Goal: Entertainment & Leisure: Consume media (video, audio)

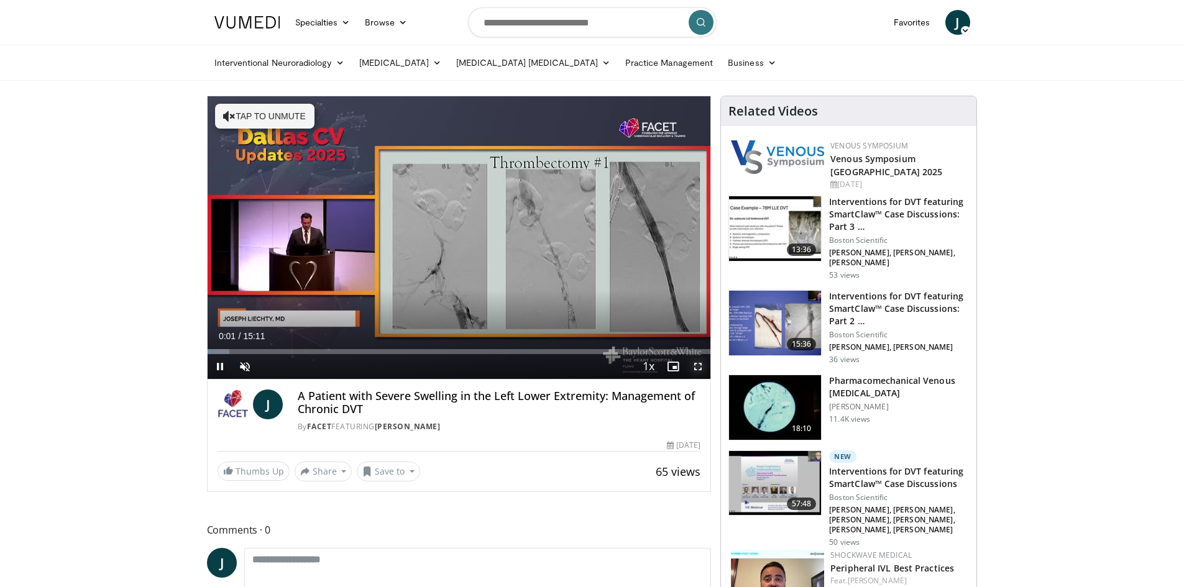
click at [698, 368] on span "Video Player" at bounding box center [697, 366] width 25 height 25
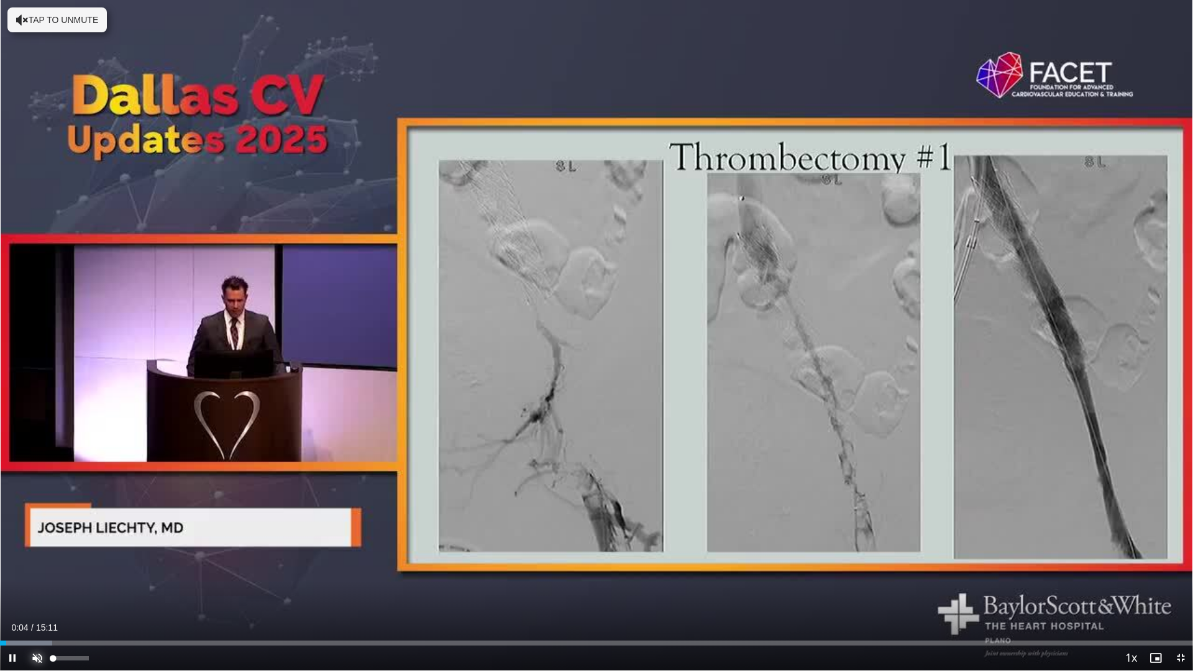
click at [39, 587] on span "Video Player" at bounding box center [37, 658] width 25 height 25
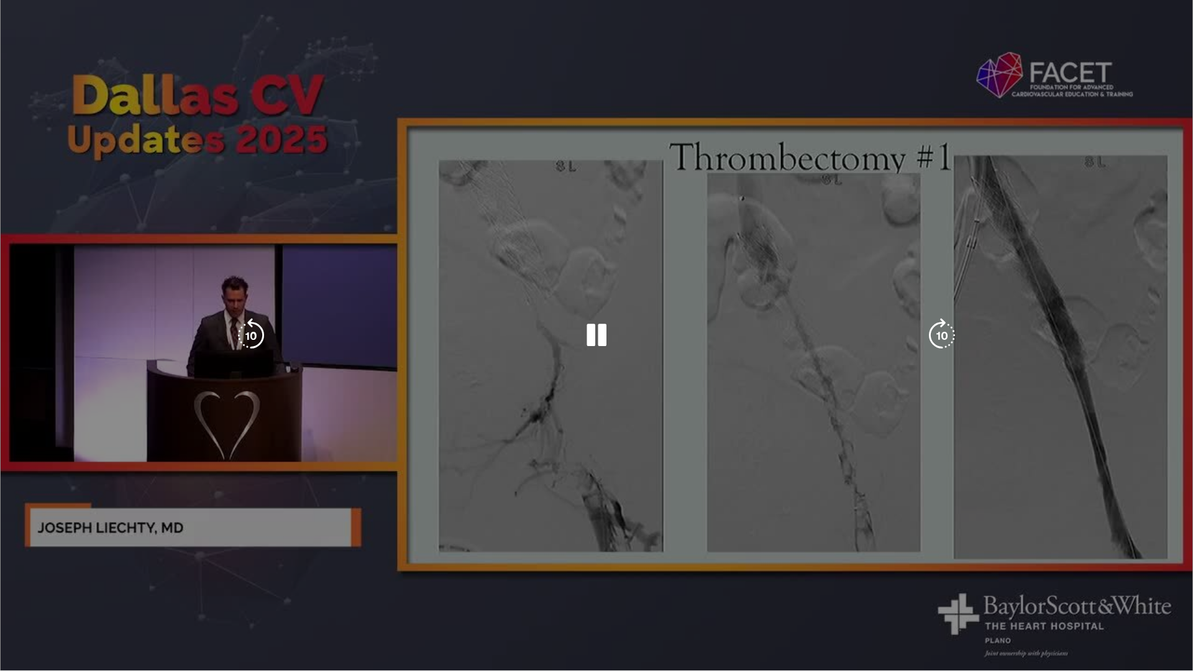
click at [578, 550] on div "10 seconds Tap to unmute" at bounding box center [596, 335] width 1193 height 670
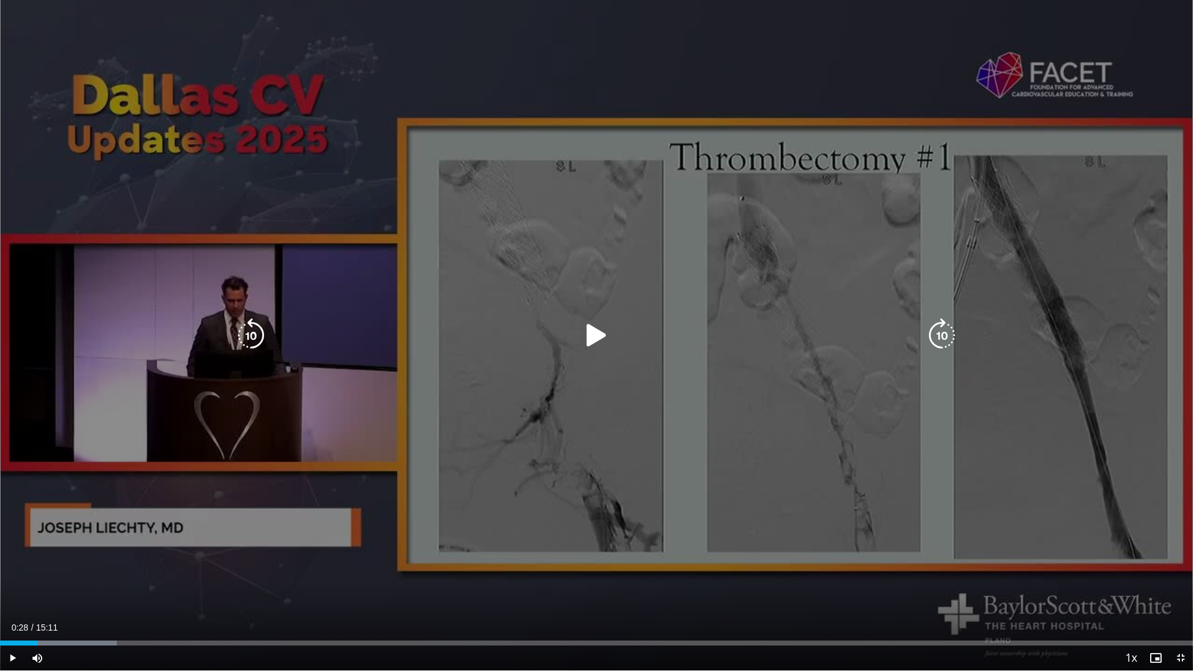
click at [583, 342] on icon "Video Player" at bounding box center [596, 335] width 35 height 35
